Goal: Find specific page/section: Find specific page/section

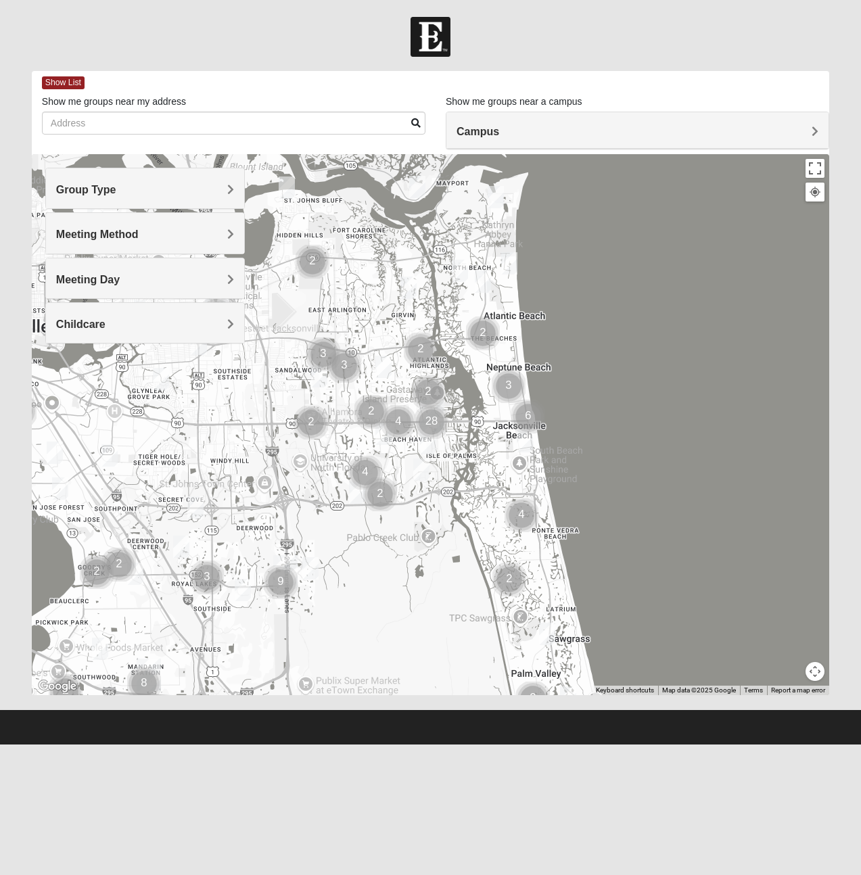
click at [155, 279] on h4 "Meeting Day" at bounding box center [145, 279] width 178 height 13
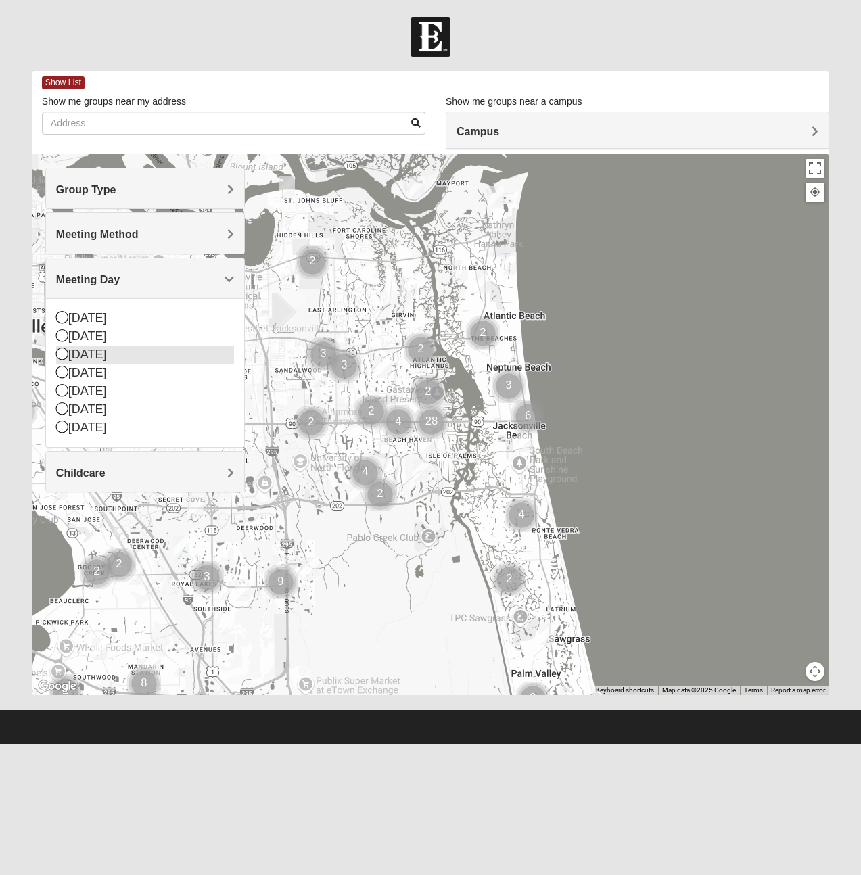
click at [85, 356] on div "[DATE]" at bounding box center [145, 354] width 178 height 18
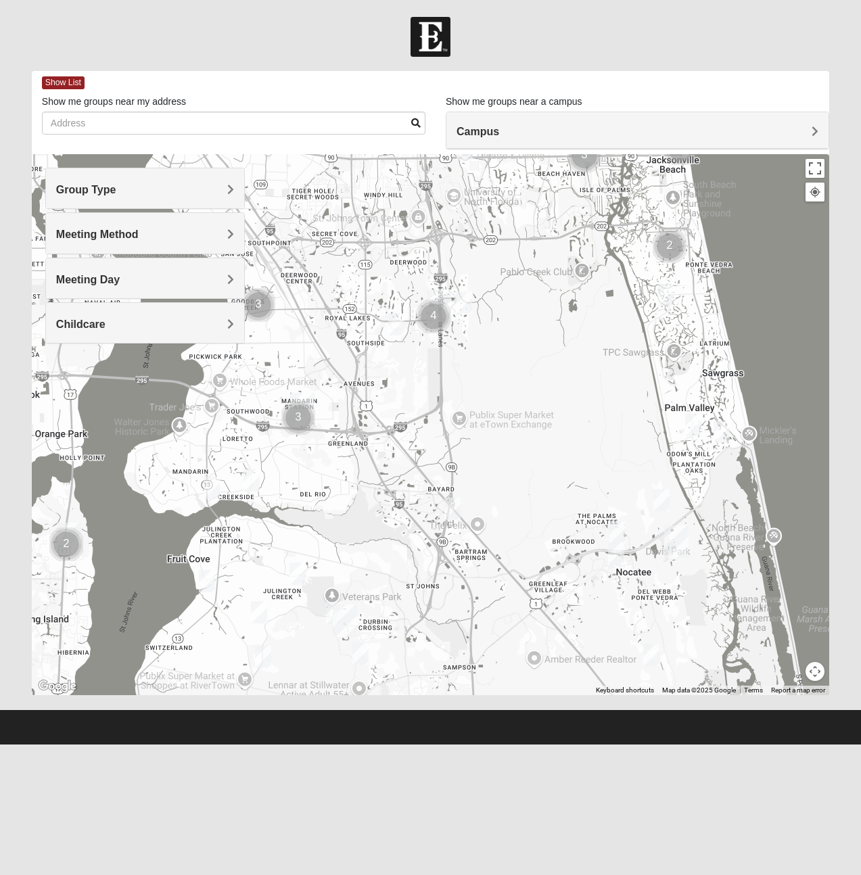
drag, startPoint x: 183, startPoint y: 548, endPoint x: 337, endPoint y: 281, distance: 308.7
click at [337, 281] on div at bounding box center [430, 424] width 797 height 541
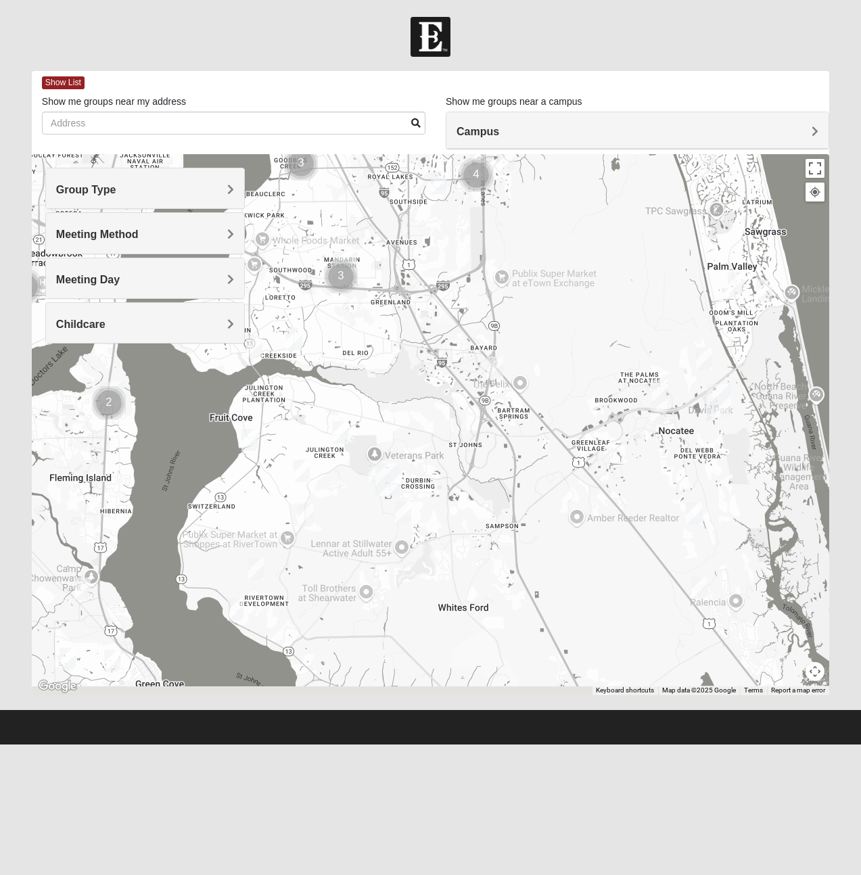
drag, startPoint x: 338, startPoint y: 551, endPoint x: 309, endPoint y: 422, distance: 132.4
click at [381, 409] on div at bounding box center [430, 424] width 797 height 541
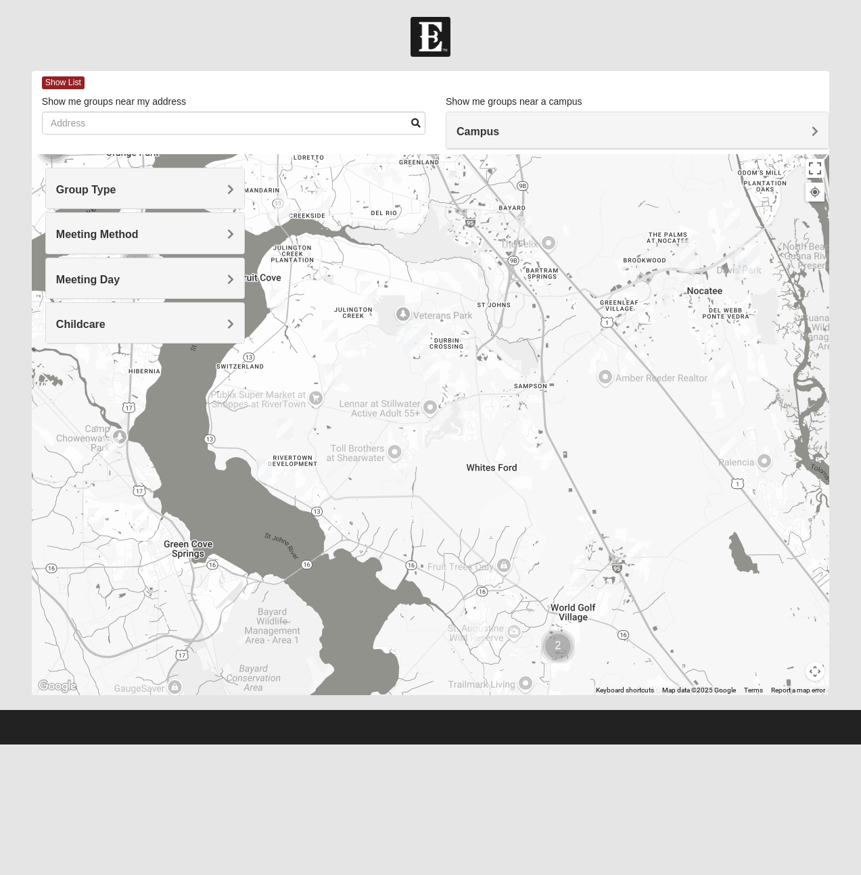
drag, startPoint x: 326, startPoint y: 554, endPoint x: 353, endPoint y: 412, distance: 143.9
click at [353, 412] on div at bounding box center [430, 424] width 797 height 541
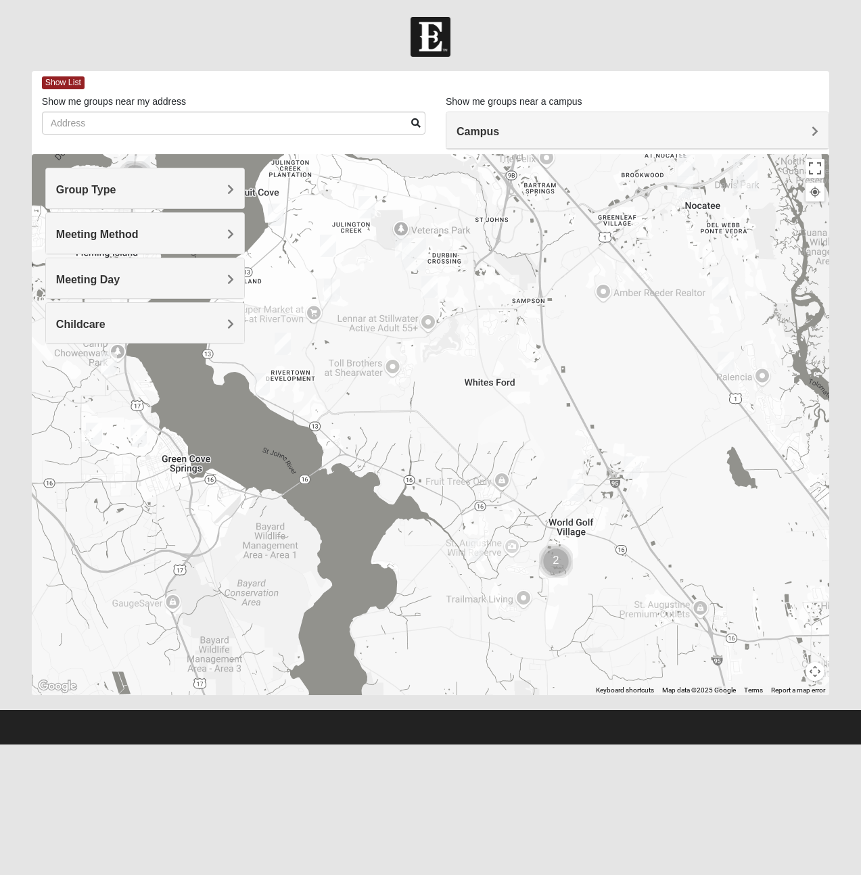
drag, startPoint x: 442, startPoint y: 638, endPoint x: 437, endPoint y: 565, distance: 73.2
click at [437, 565] on div at bounding box center [430, 424] width 797 height 541
click at [177, 276] on h4 "Meeting Day" at bounding box center [145, 279] width 178 height 13
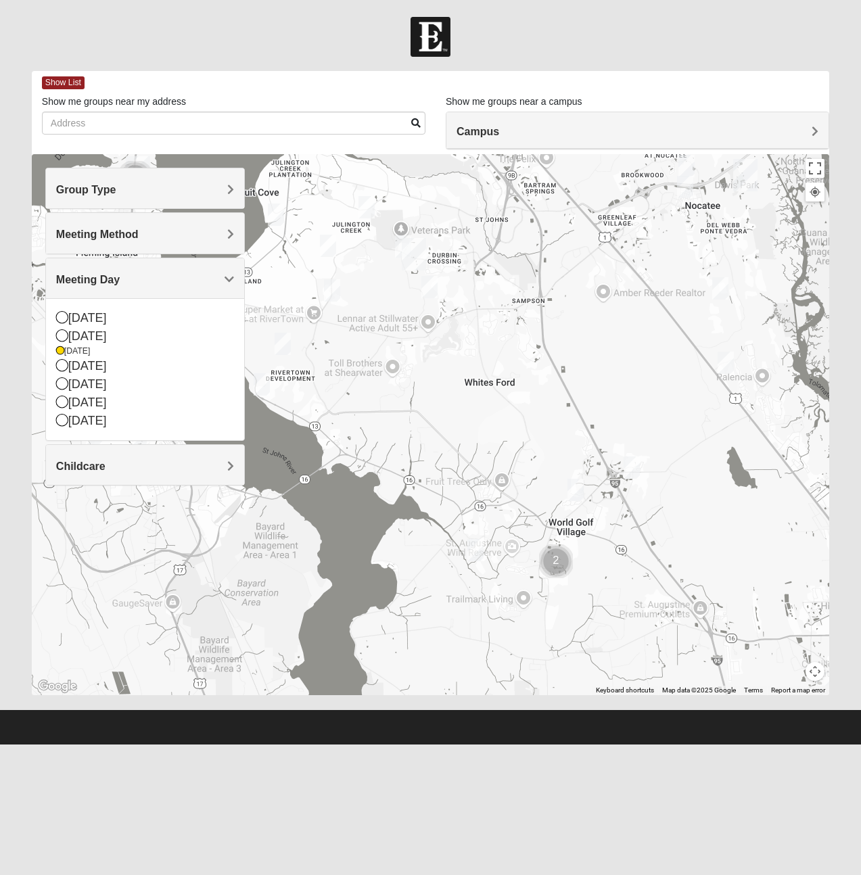
click at [176, 231] on h4 "Meeting Method" at bounding box center [145, 234] width 178 height 13
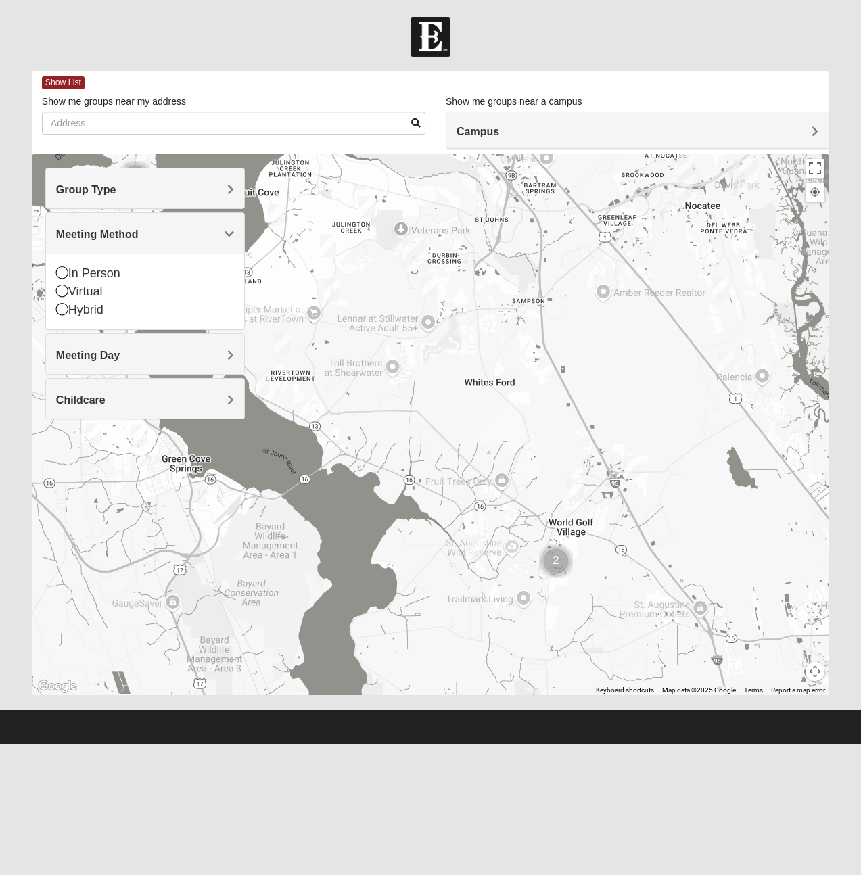
click at [176, 193] on h4 "Group Type" at bounding box center [145, 189] width 178 height 13
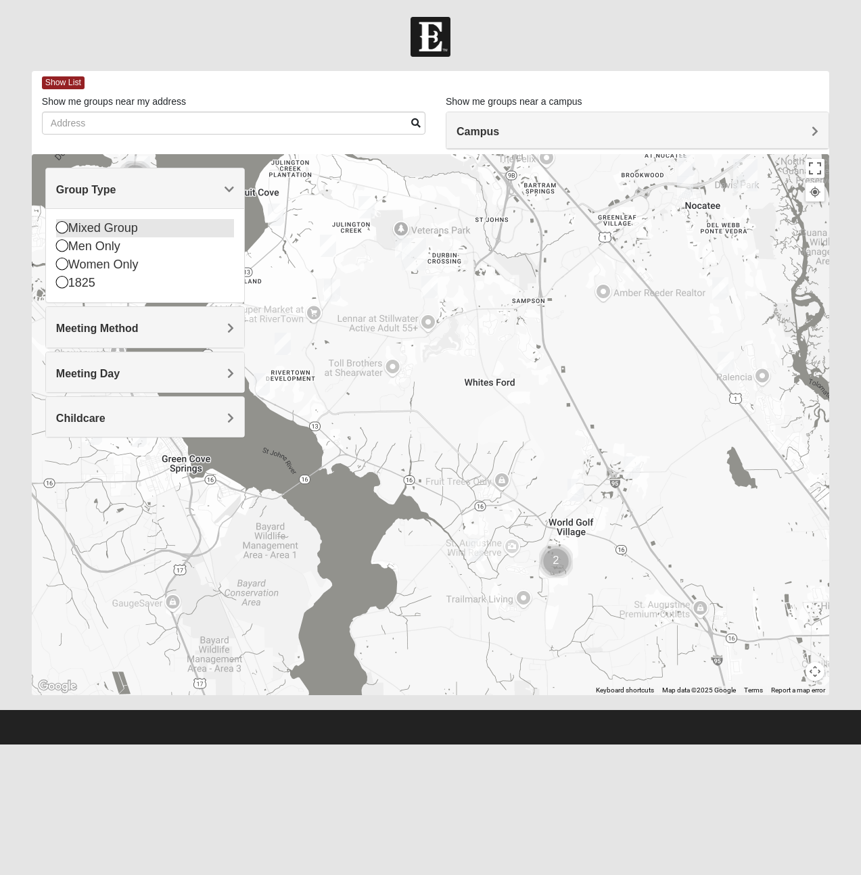
click at [63, 225] on icon at bounding box center [62, 227] width 12 height 12
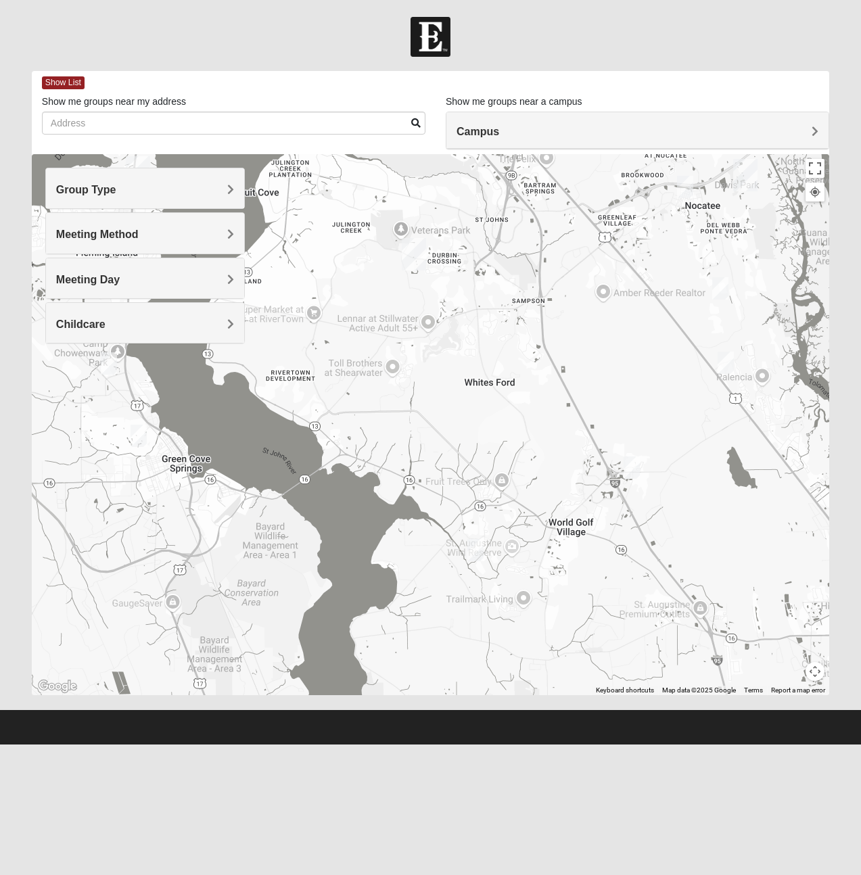
click at [147, 318] on h4 "Childcare" at bounding box center [145, 324] width 178 height 13
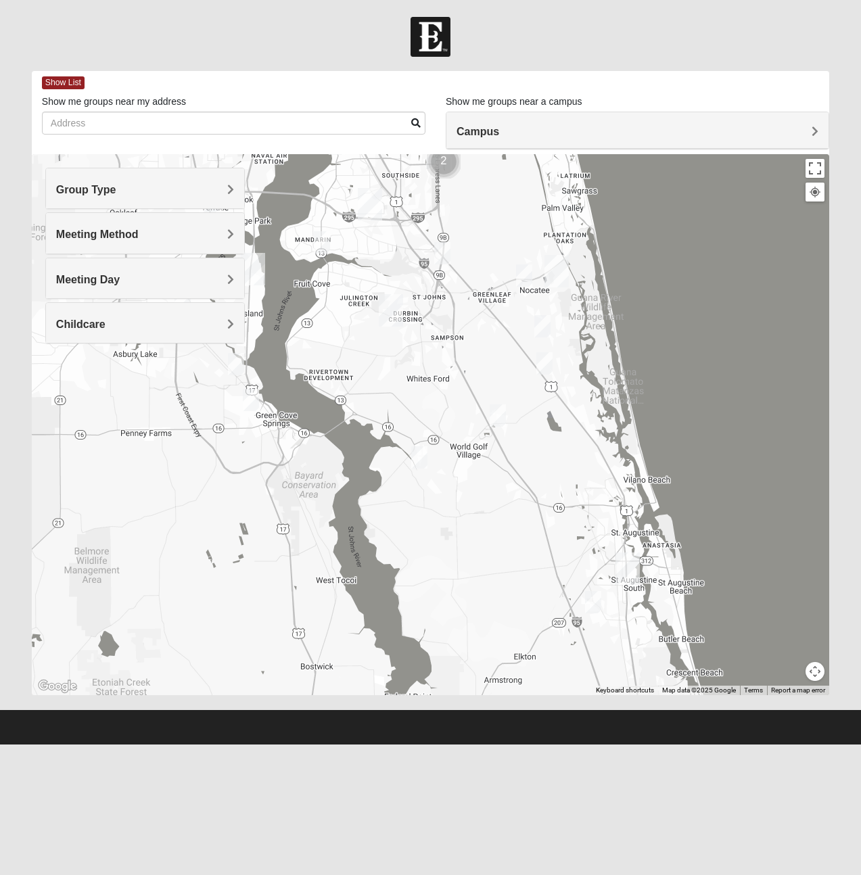
click at [617, 130] on h4 "Campus" at bounding box center [637, 131] width 362 height 13
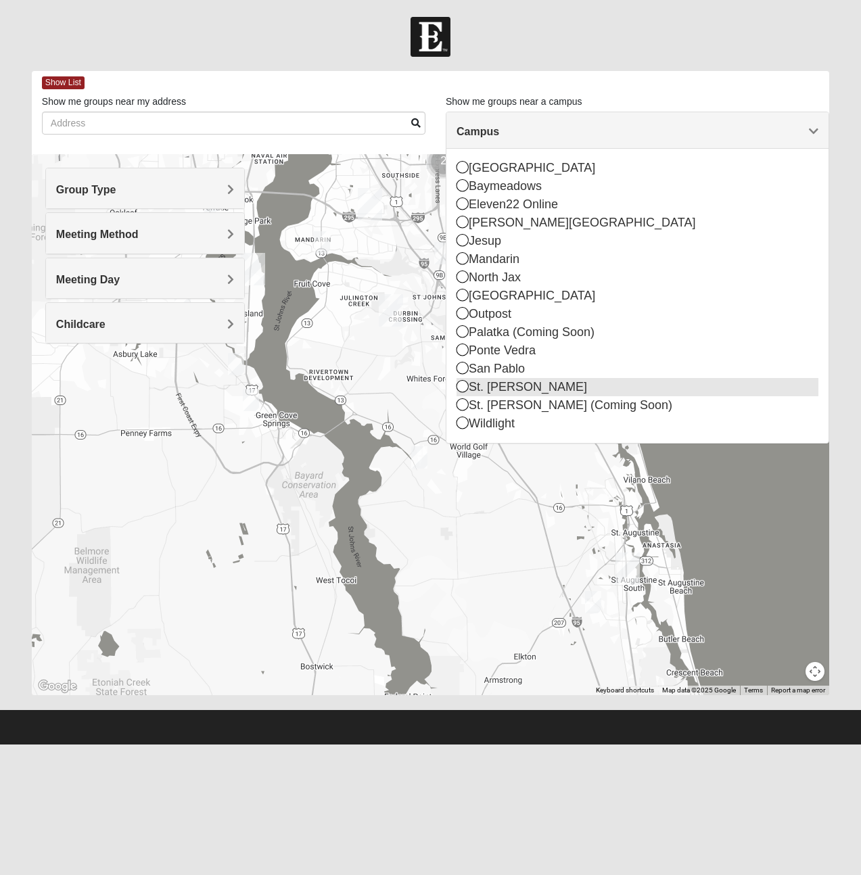
click at [460, 384] on icon at bounding box center [462, 386] width 12 height 12
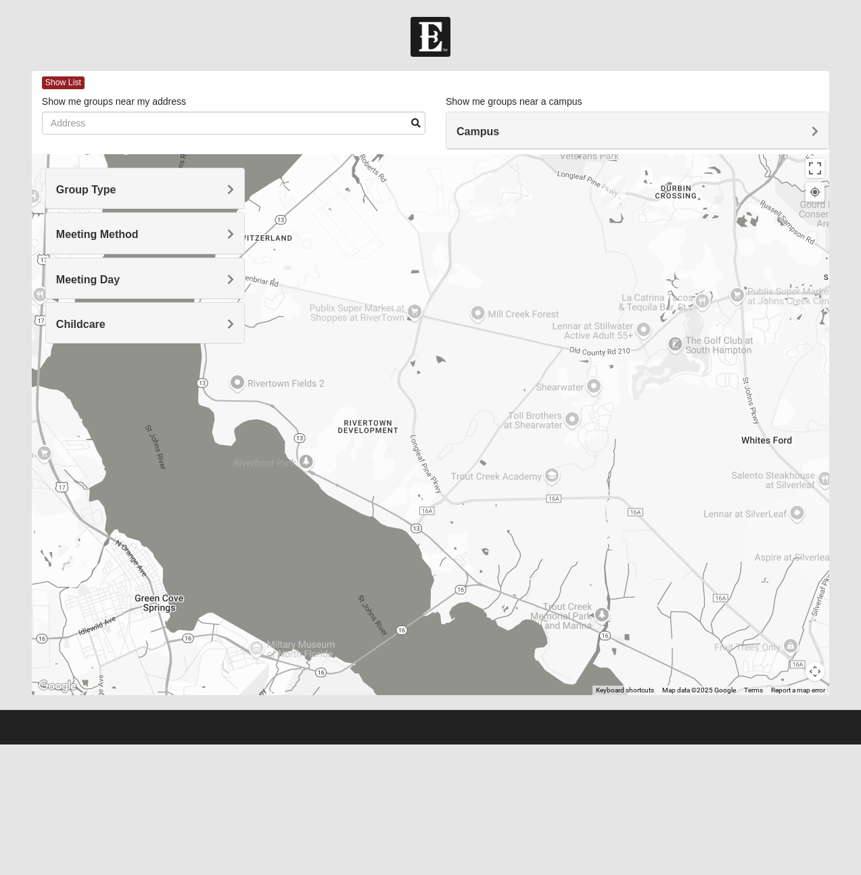
drag, startPoint x: 314, startPoint y: 437, endPoint x: 498, endPoint y: 212, distance: 291.2
click at [498, 212] on div at bounding box center [430, 424] width 797 height 541
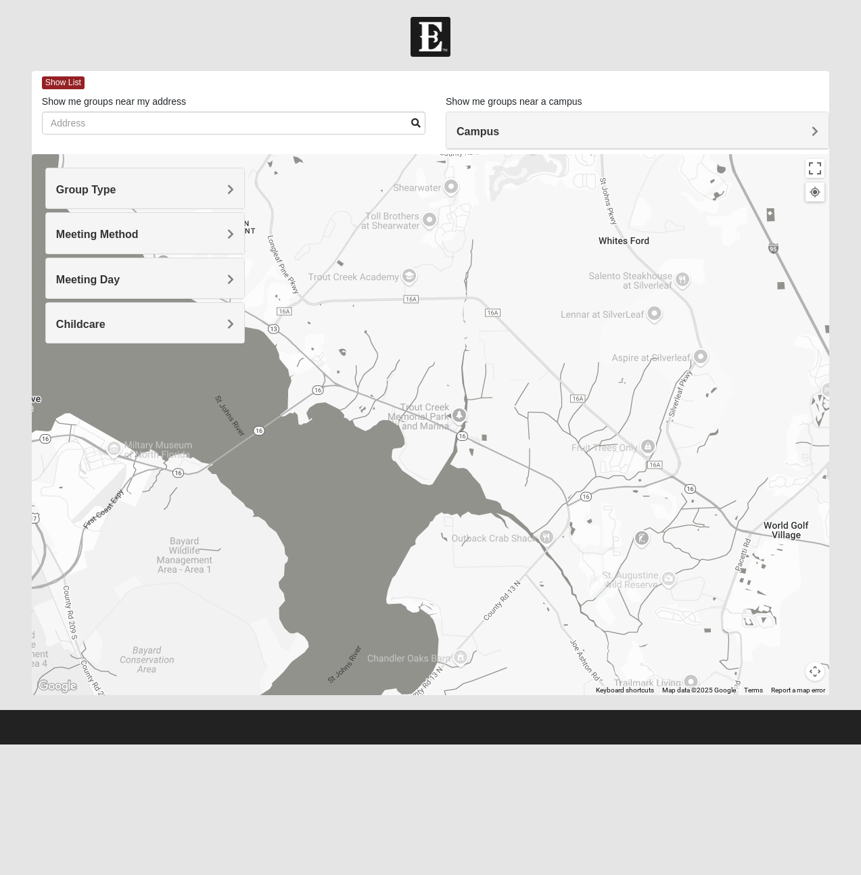
drag, startPoint x: 686, startPoint y: 516, endPoint x: 543, endPoint y: 316, distance: 245.2
click at [543, 316] on div at bounding box center [430, 424] width 797 height 541
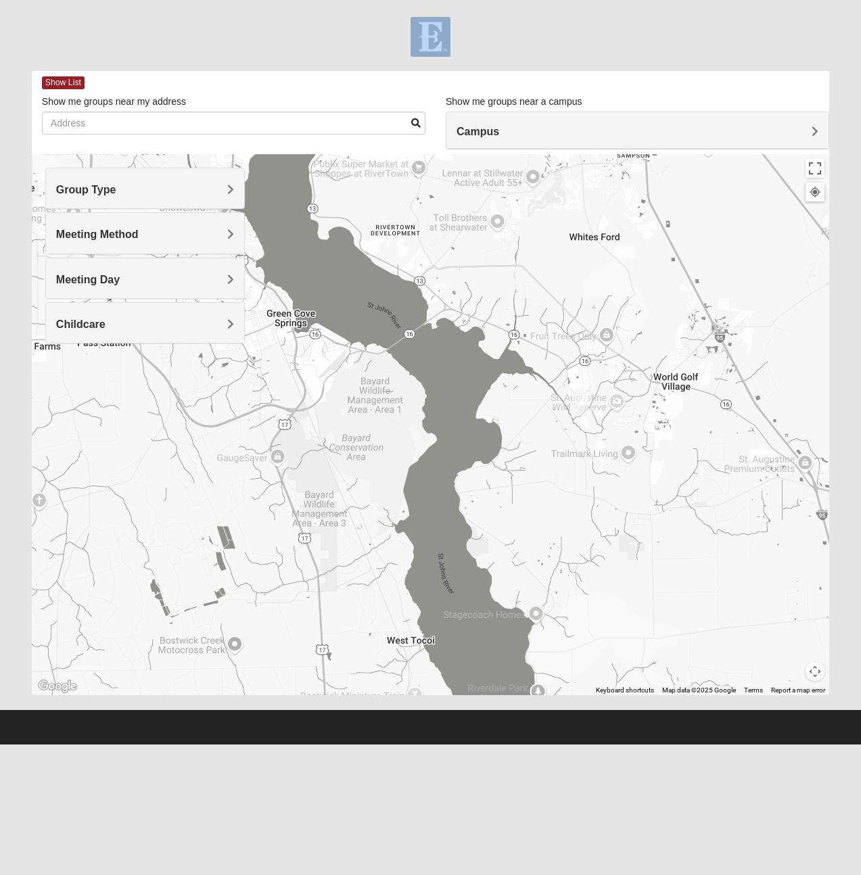
drag, startPoint x: 201, startPoint y: 39, endPoint x: 208, endPoint y: 57, distance: 18.8
click at [208, 57] on form "Log In Find A Group Error Show List Loading Groups" at bounding box center [430, 380] width 861 height 727
click at [216, 51] on div at bounding box center [430, 37] width 861 height 40
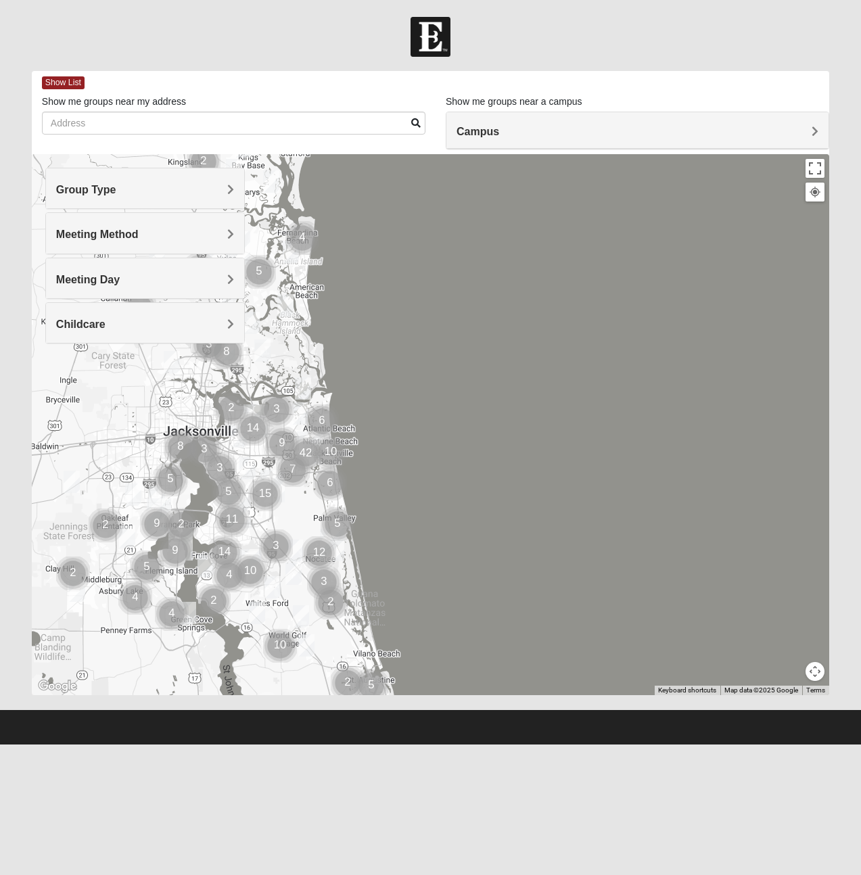
click at [187, 279] on h4 "Meeting Day" at bounding box center [145, 279] width 178 height 13
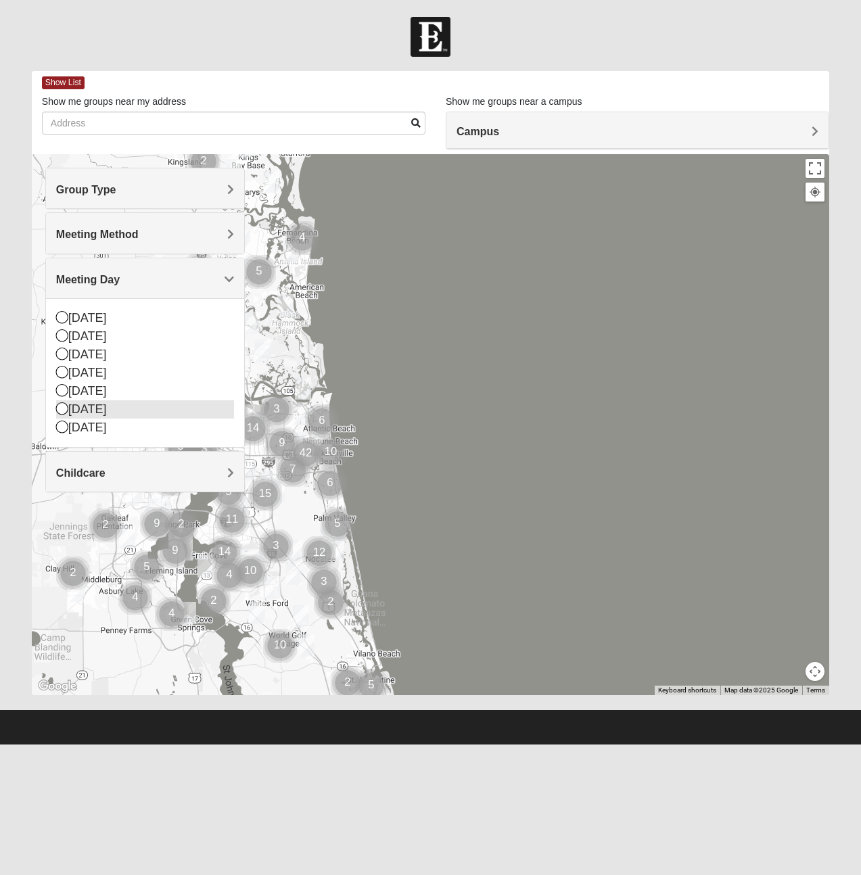
click at [60, 408] on icon at bounding box center [62, 408] width 12 height 12
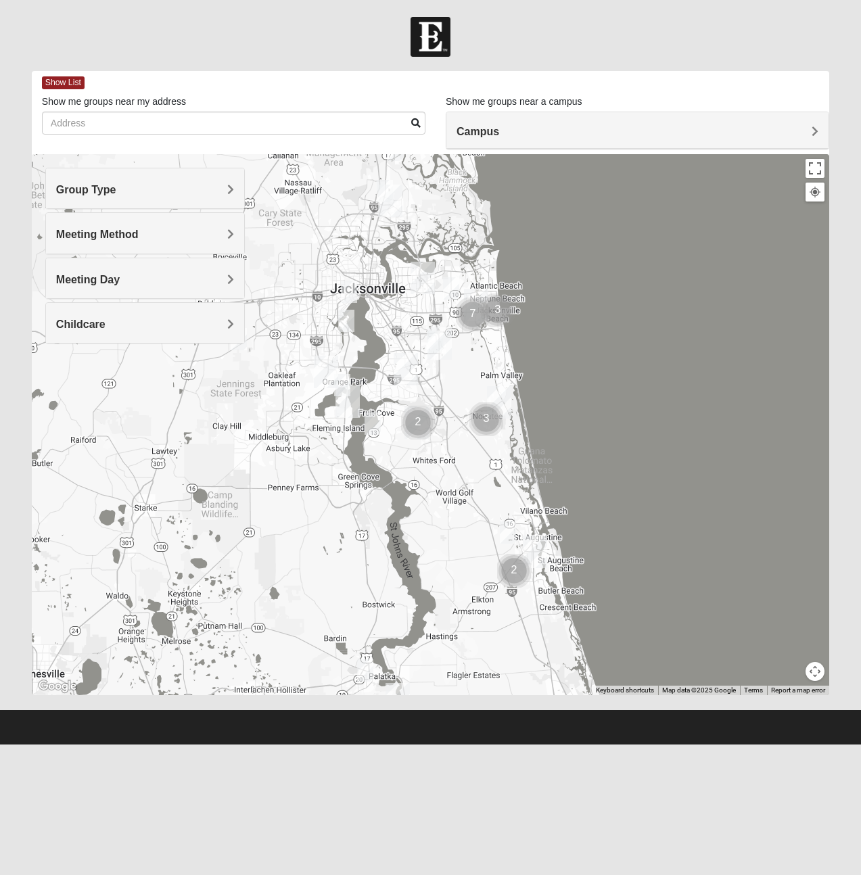
drag, startPoint x: 298, startPoint y: 512, endPoint x: 468, endPoint y: 366, distance: 223.9
click at [468, 366] on div at bounding box center [430, 424] width 797 height 541
click at [420, 422] on img "Cluster of 2 groups" at bounding box center [418, 423] width 34 height 34
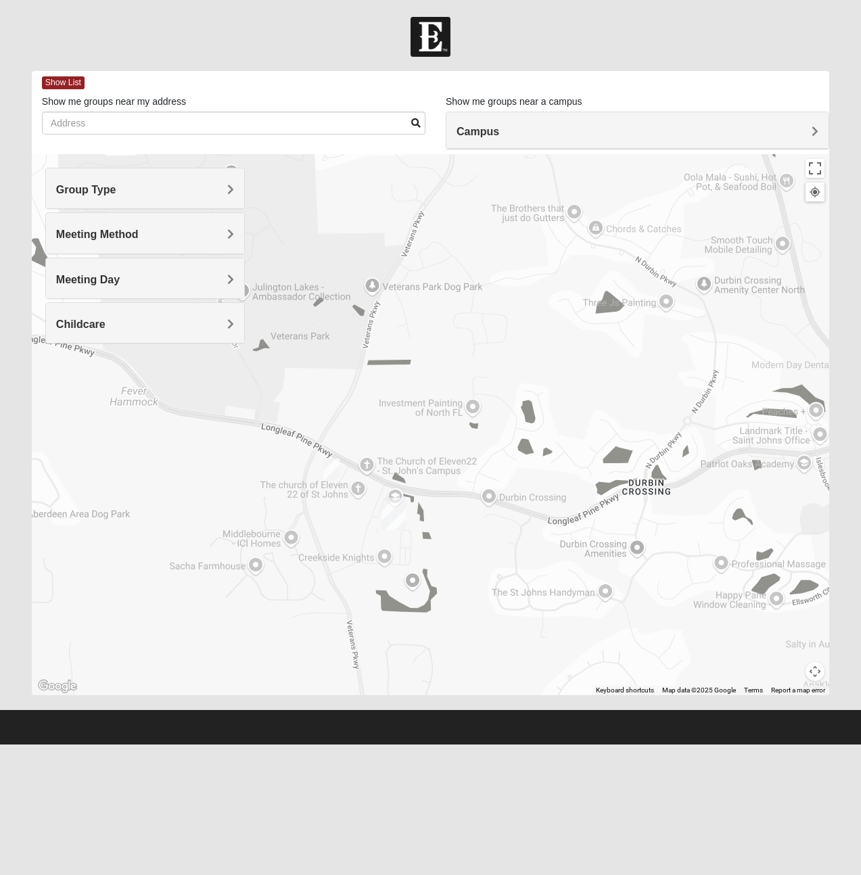
drag, startPoint x: 420, startPoint y: 422, endPoint x: 479, endPoint y: 256, distance: 176.4
click at [479, 256] on div at bounding box center [430, 424] width 797 height 541
click at [331, 466] on img "On-campus Mixed Galloway 32259" at bounding box center [331, 469] width 16 height 22
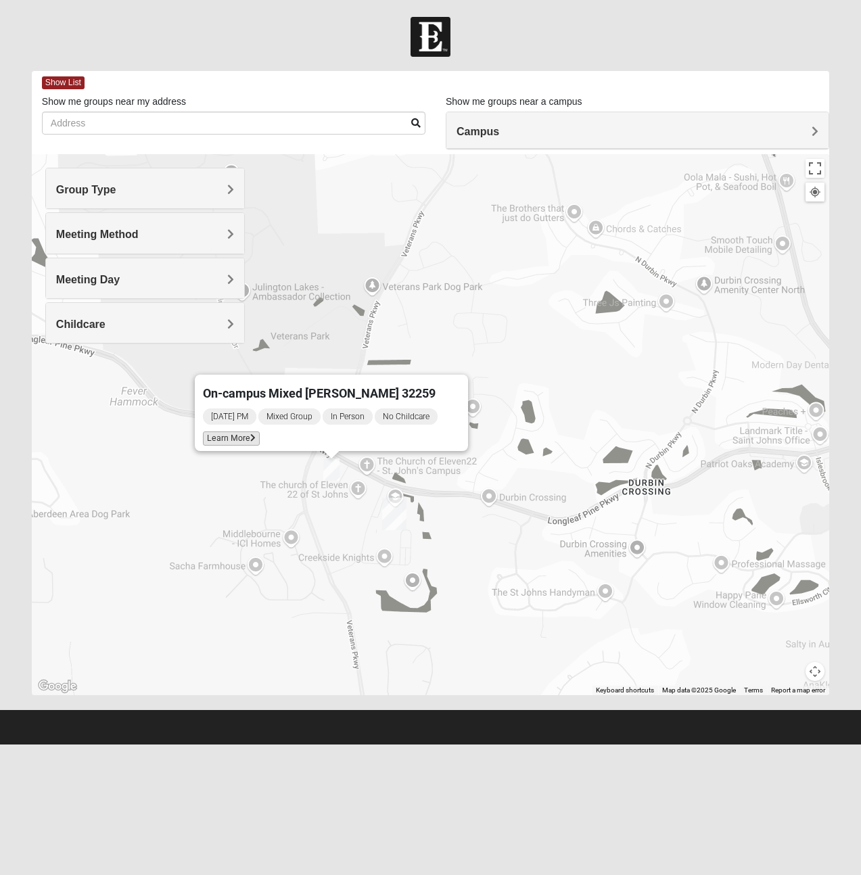
click at [259, 432] on span "Learn More" at bounding box center [231, 438] width 57 height 14
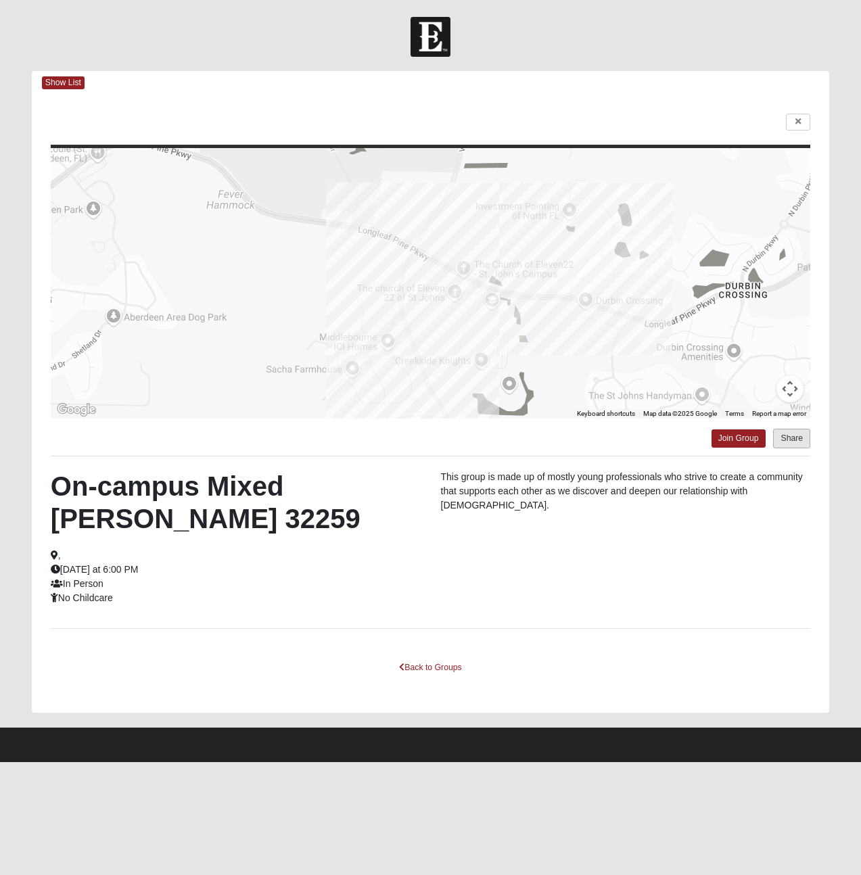
click at [796, 436] on button "Share" at bounding box center [791, 439] width 37 height 20
